Goal: Task Accomplishment & Management: Complete application form

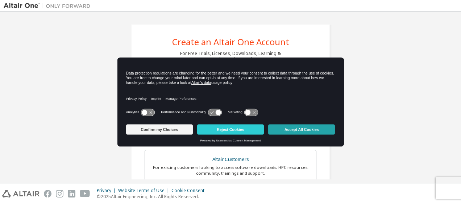
click at [310, 127] on button "Accept All Cookies" at bounding box center [301, 130] width 67 height 10
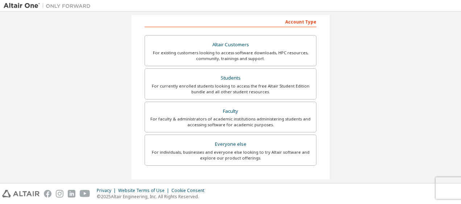
scroll to position [153, 0]
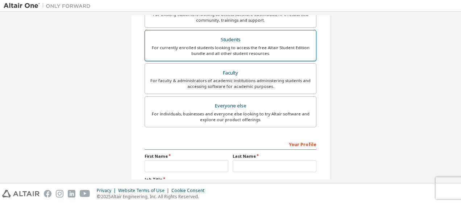
click at [235, 48] on div "For currently enrolled students looking to access the free Altair Student Editi…" at bounding box center [230, 51] width 162 height 12
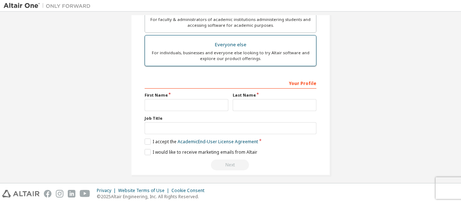
scroll to position [236, 0]
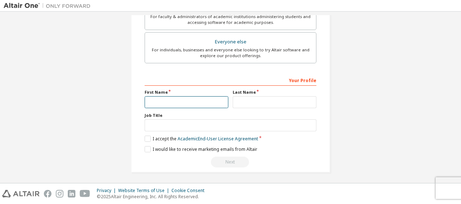
click at [183, 99] on input "text" at bounding box center [186, 102] width 84 height 12
type input "**********"
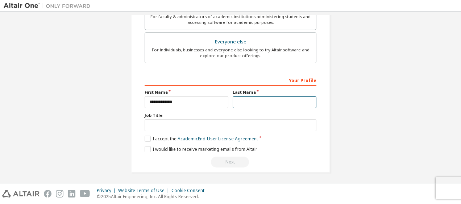
click at [263, 104] on input "text" at bounding box center [274, 102] width 84 height 12
type input "*"
type input "**********"
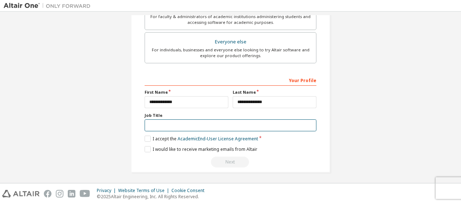
click at [257, 123] on input "text" at bounding box center [230, 126] width 172 height 12
type input "*******"
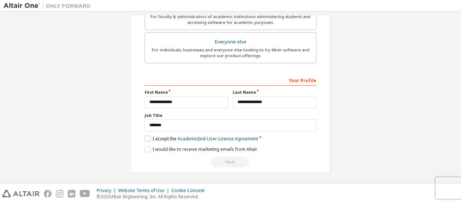
click at [150, 136] on label "I accept the Academic End-User License Agreement" at bounding box center [200, 139] width 113 height 6
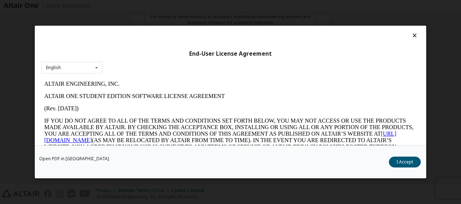
scroll to position [0, 0]
click at [406, 159] on button "I Accept" at bounding box center [405, 162] width 32 height 11
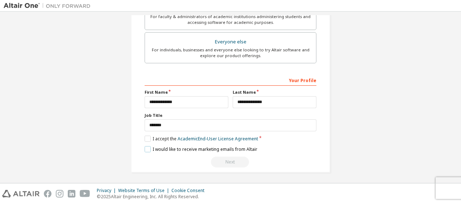
click at [146, 146] on label "I would like to receive marketing emails from Altair" at bounding box center [200, 149] width 113 height 6
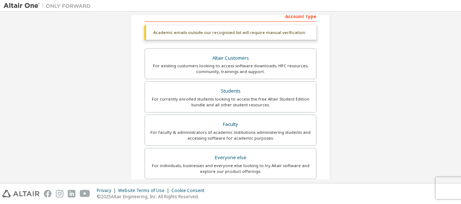
scroll to position [119, 0]
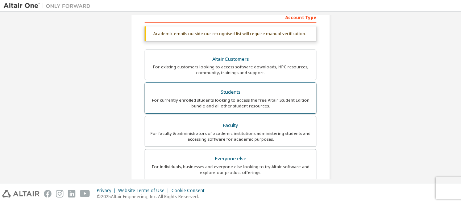
click at [278, 103] on div "For currently enrolled students looking to access the free Altair Student Editi…" at bounding box center [230, 103] width 162 height 12
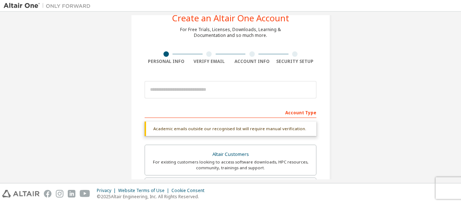
scroll to position [9, 0]
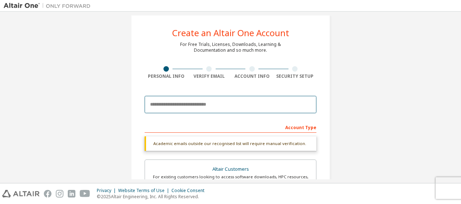
click at [259, 99] on input "email" at bounding box center [230, 104] width 172 height 17
click at [302, 110] on input "**********" at bounding box center [230, 104] width 172 height 17
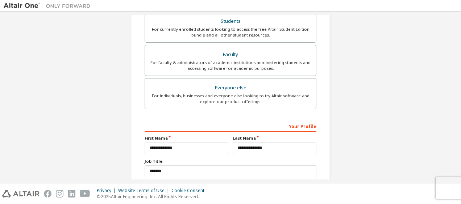
scroll to position [236, 0]
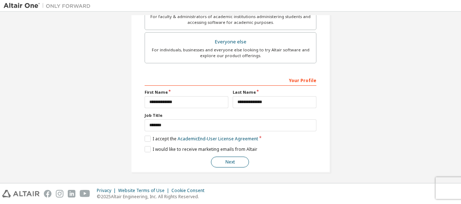
click at [236, 164] on button "Next" at bounding box center [230, 162] width 38 height 11
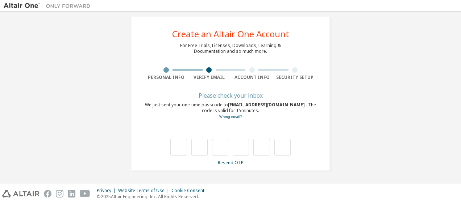
scroll to position [8, 0]
click at [228, 164] on link "Resend OTP" at bounding box center [231, 163] width 26 height 6
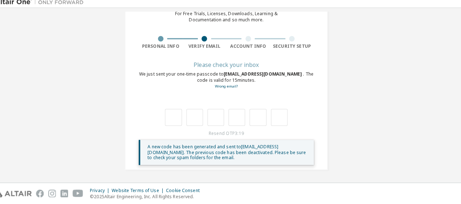
scroll to position [0, 0]
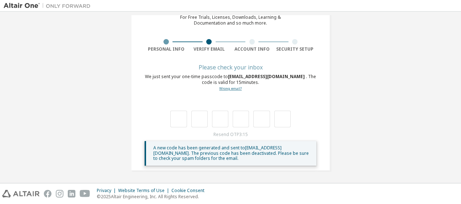
click at [228, 89] on link "Wrong email?" at bounding box center [230, 88] width 22 height 5
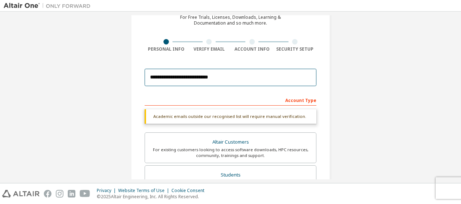
click at [245, 83] on input "**********" at bounding box center [230, 77] width 172 height 17
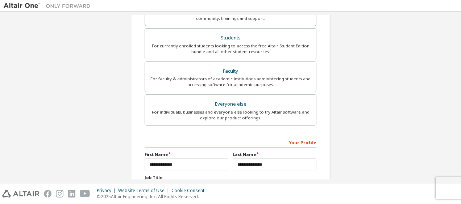
scroll to position [217, 0]
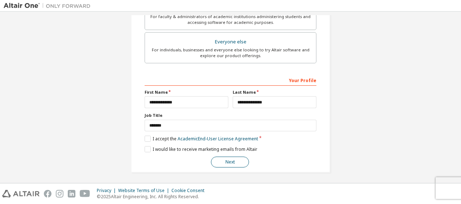
type input "**********"
click at [234, 163] on button "Next" at bounding box center [230, 162] width 38 height 11
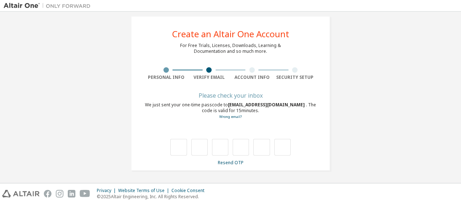
scroll to position [8, 0]
type input "*"
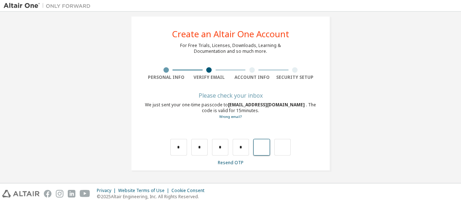
type input "*"
